Goal: Obtain resource: Download file/media

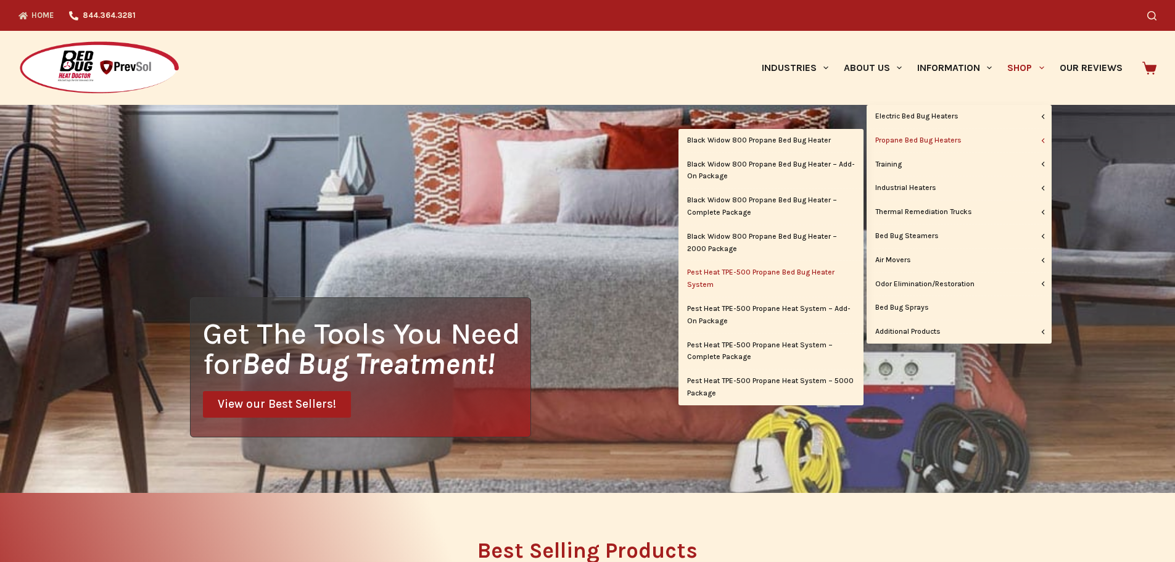
click at [770, 284] on link "Pest Heat TPE-500 Propane Bed Bug Heater System" at bounding box center [771, 279] width 185 height 36
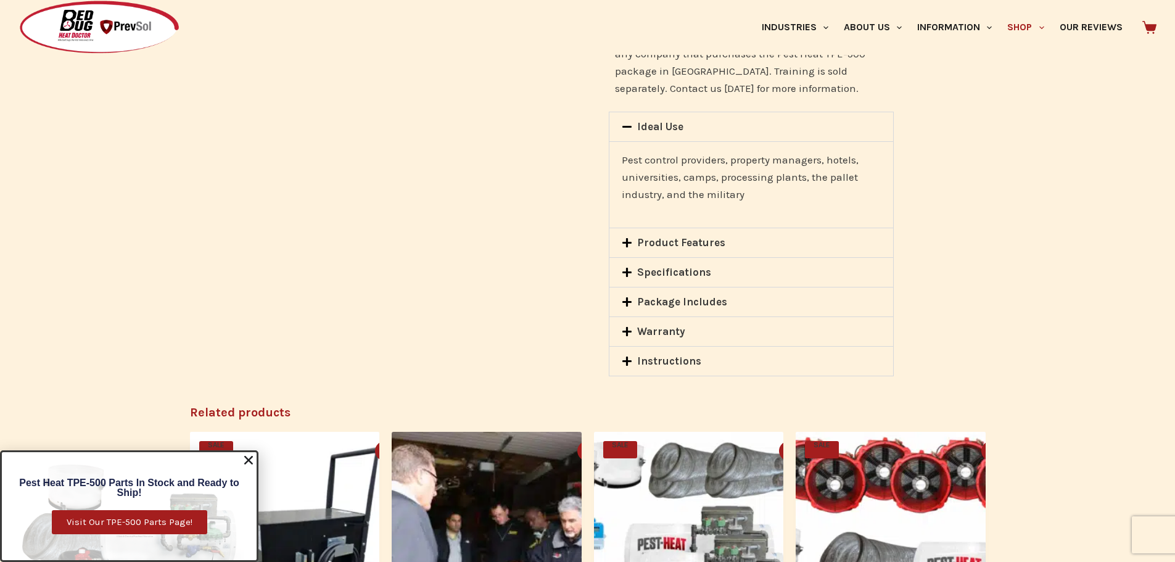
scroll to position [1604, 0]
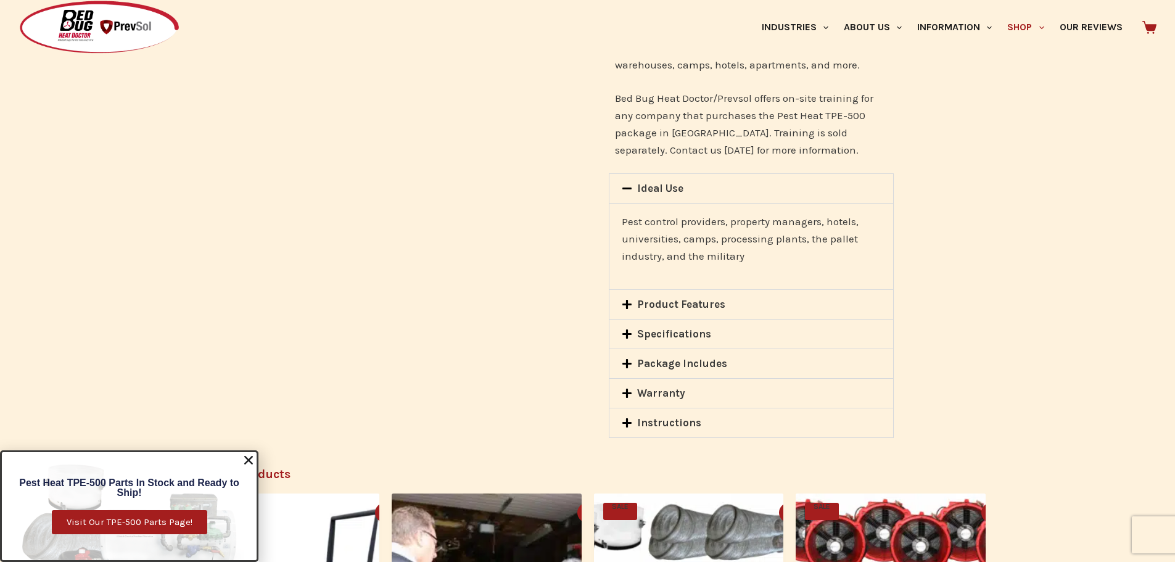
click at [629, 329] on icon at bounding box center [627, 334] width 10 height 10
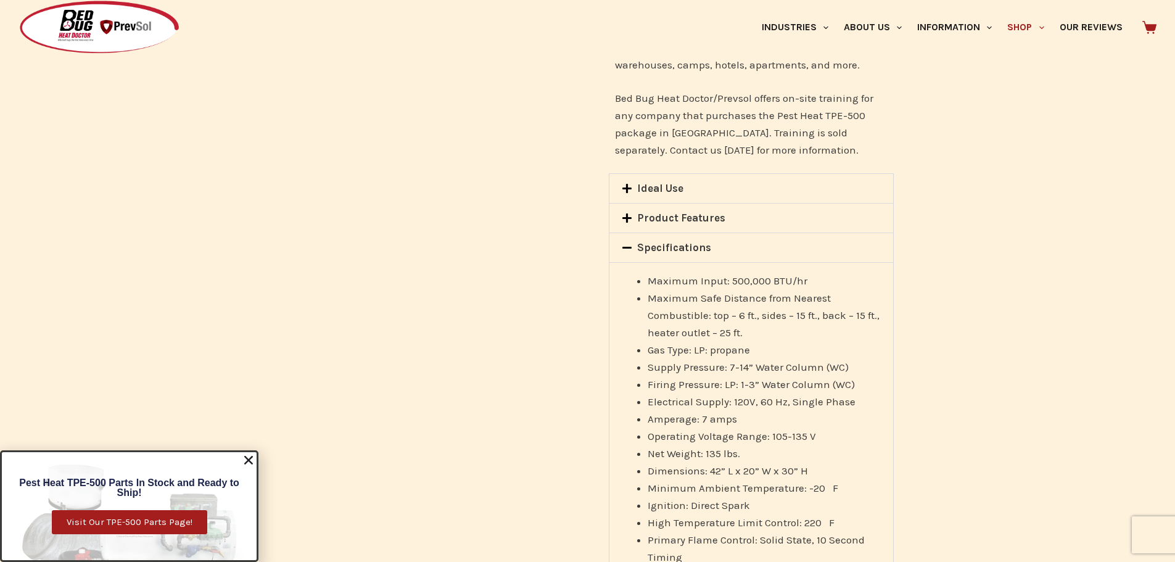
click at [634, 213] on span at bounding box center [630, 219] width 16 height 12
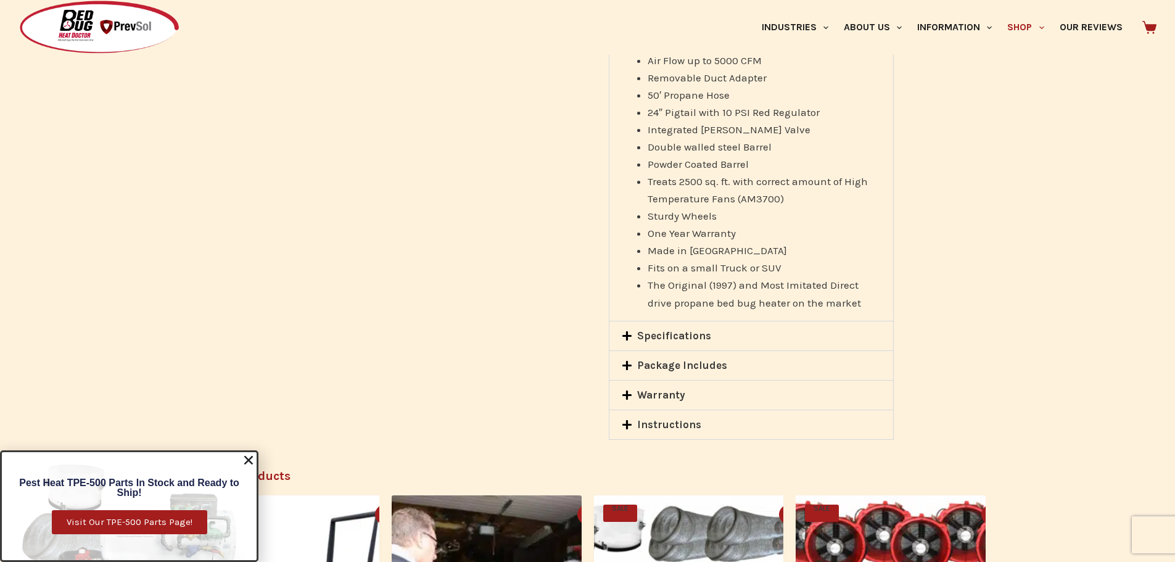
scroll to position [1912, 0]
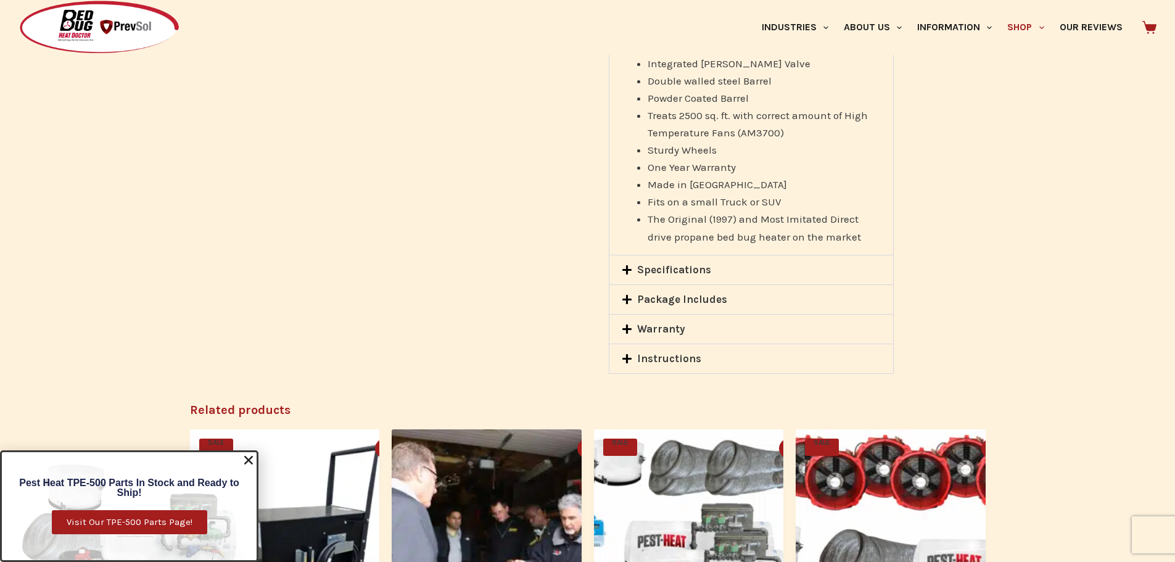
click at [630, 353] on icon at bounding box center [627, 358] width 10 height 10
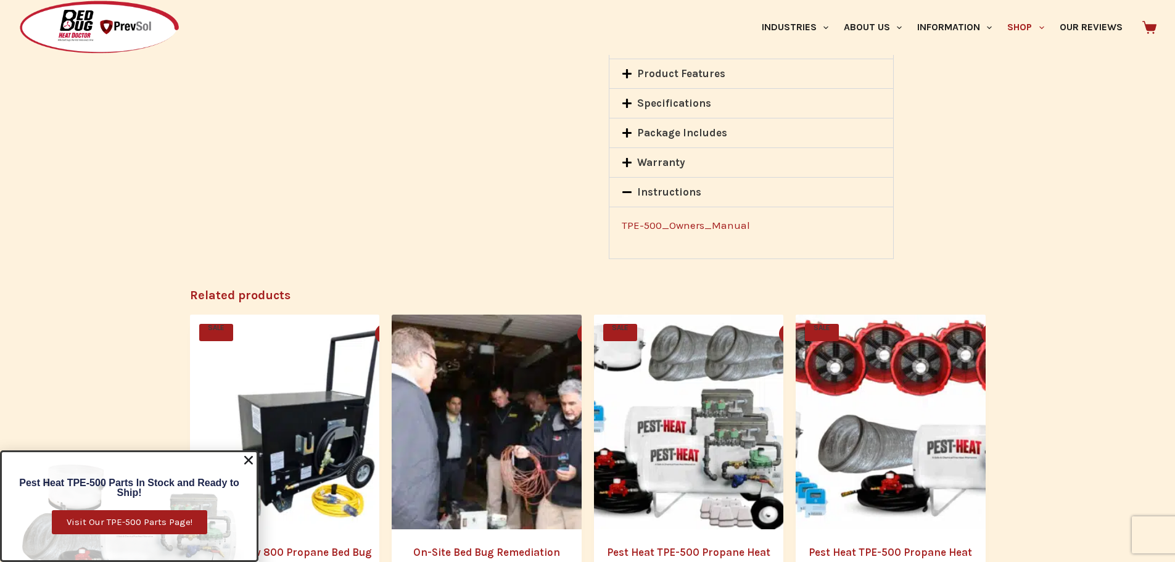
scroll to position [1727, 0]
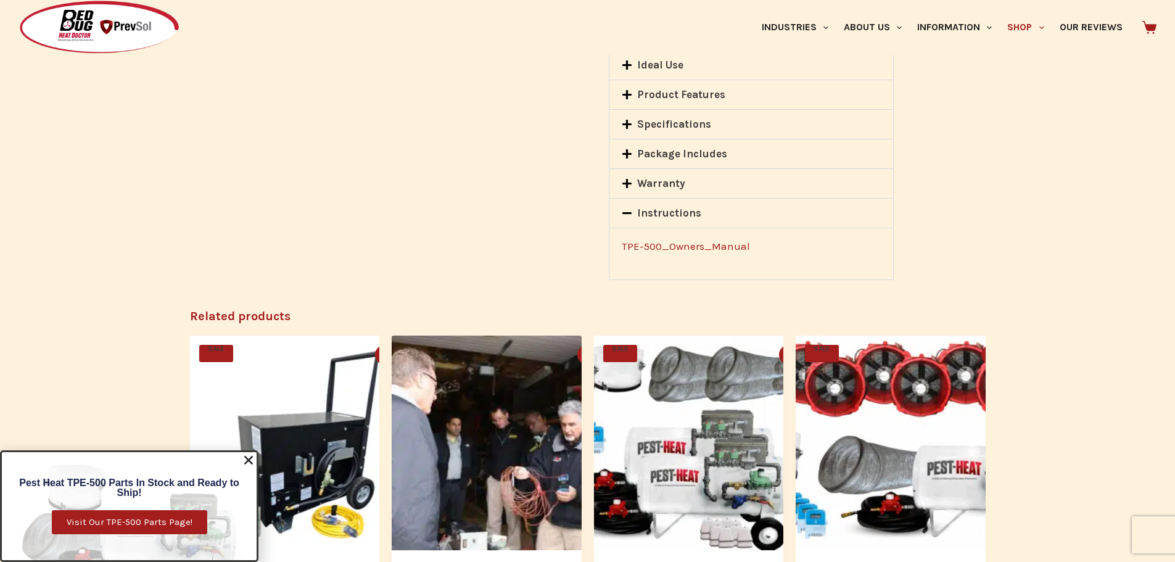
click at [668, 147] on link "Package Includes" at bounding box center [682, 153] width 90 height 12
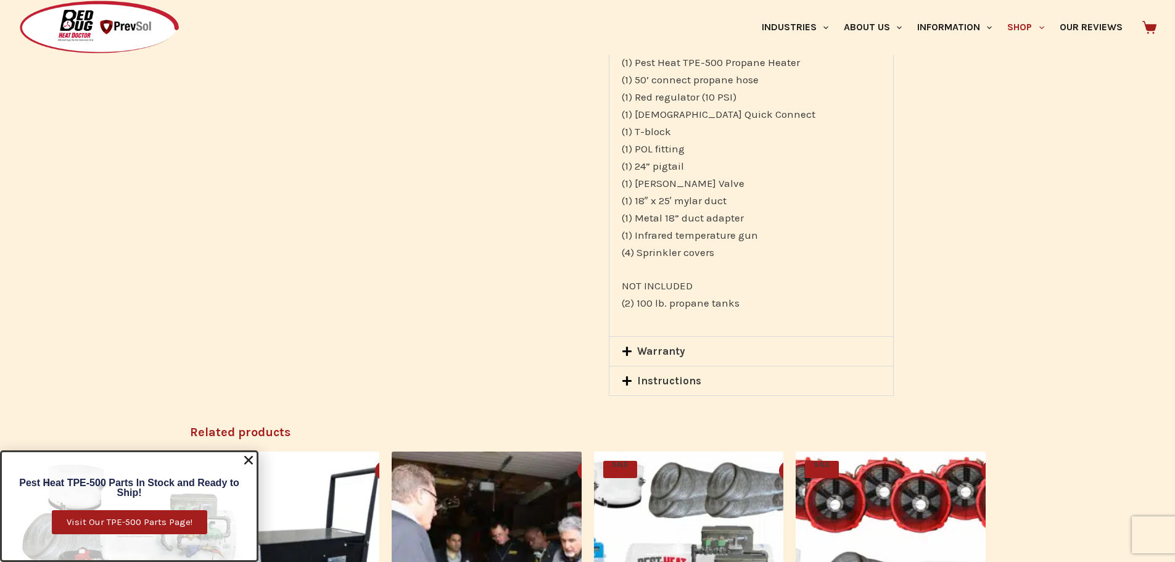
scroll to position [1974, 0]
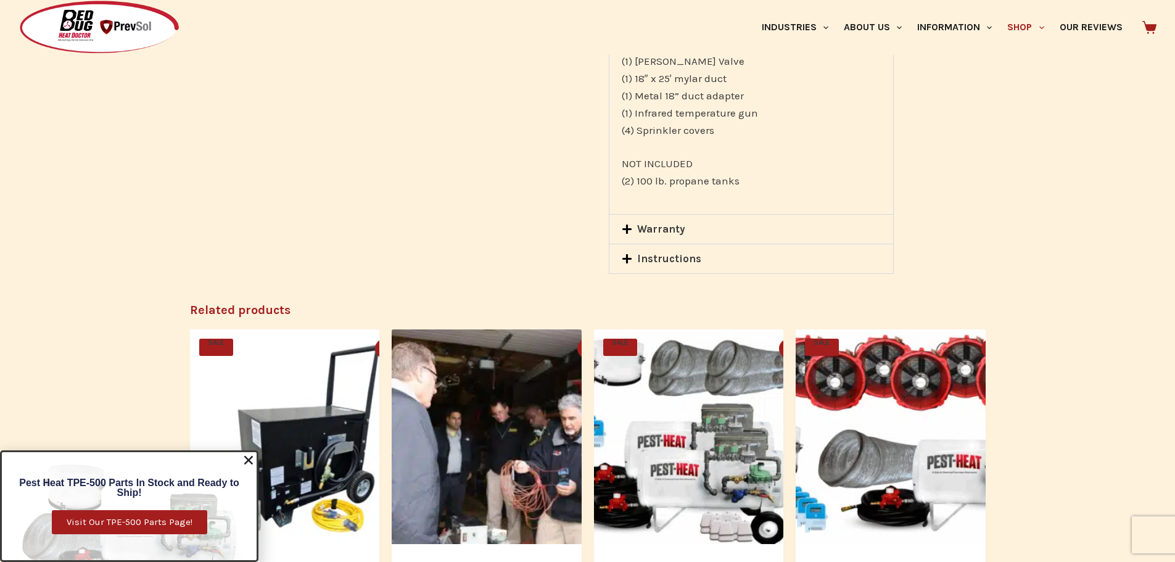
click at [662, 223] on link "Warranty" at bounding box center [661, 229] width 48 height 12
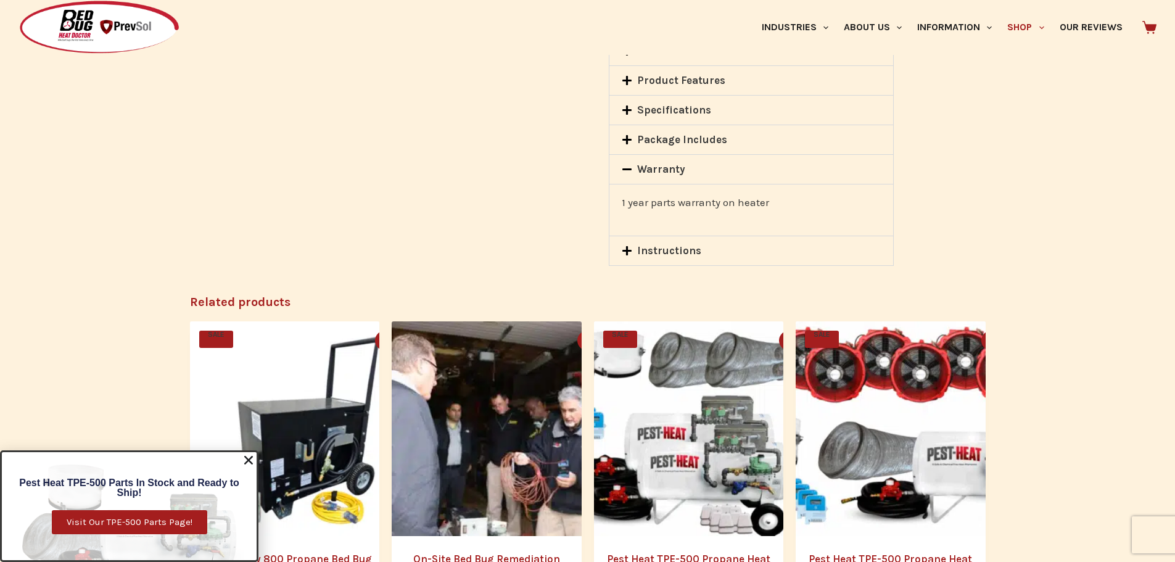
scroll to position [1727, 0]
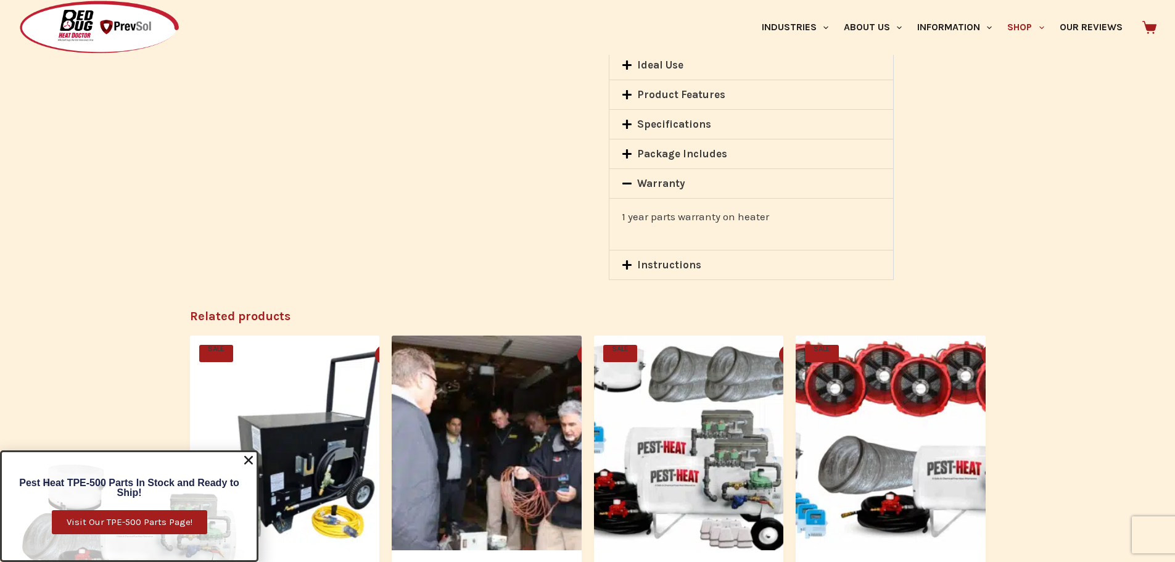
click at [664, 258] on link "Instructions" at bounding box center [669, 264] width 64 height 12
click at [672, 240] on link "TPE-500_Owners_Manual" at bounding box center [686, 246] width 128 height 12
